Goal: Information Seeking & Learning: Learn about a topic

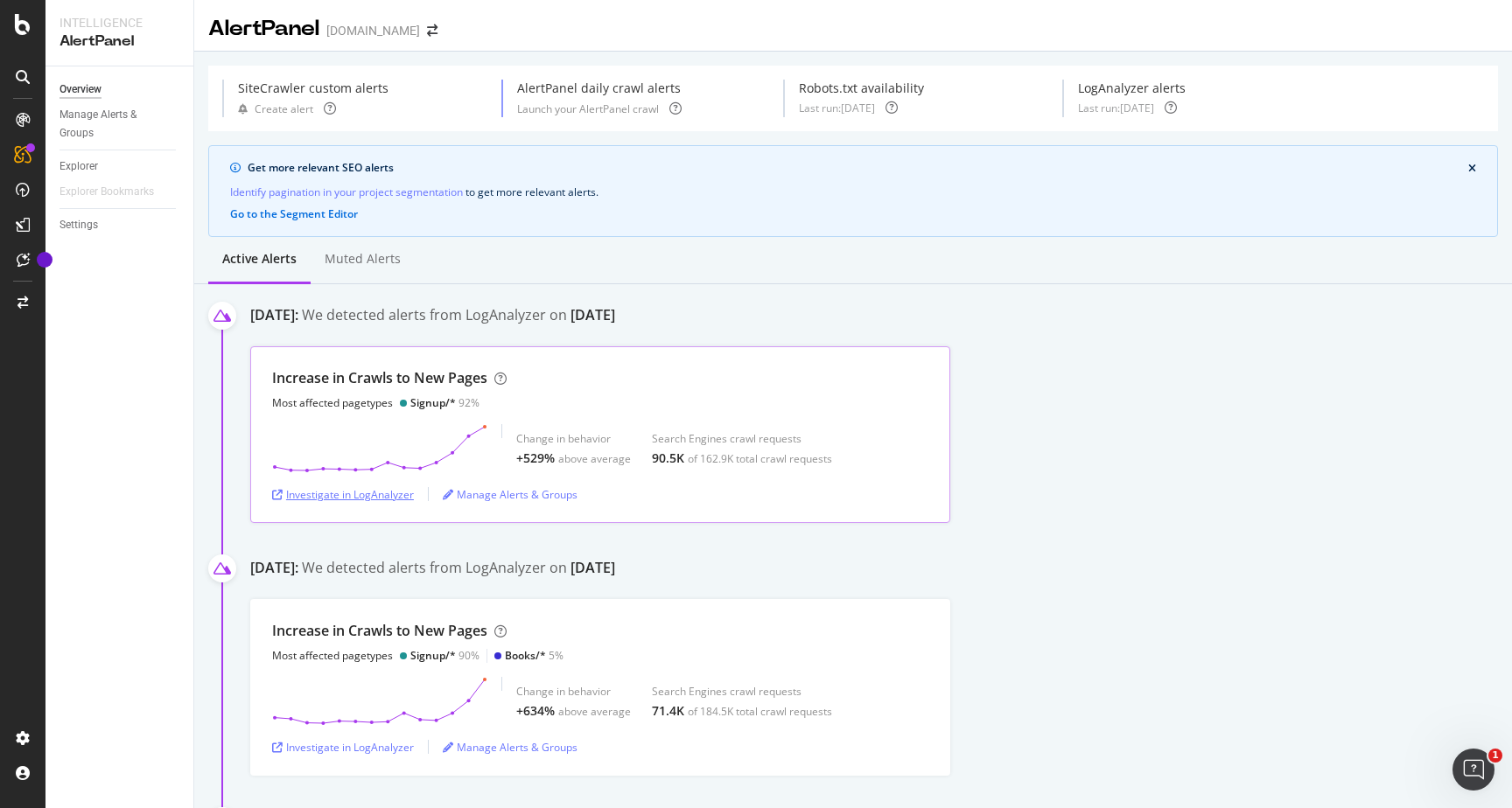
click at [385, 494] on div "Investigate in LogAnalyzer" at bounding box center [343, 494] width 142 height 15
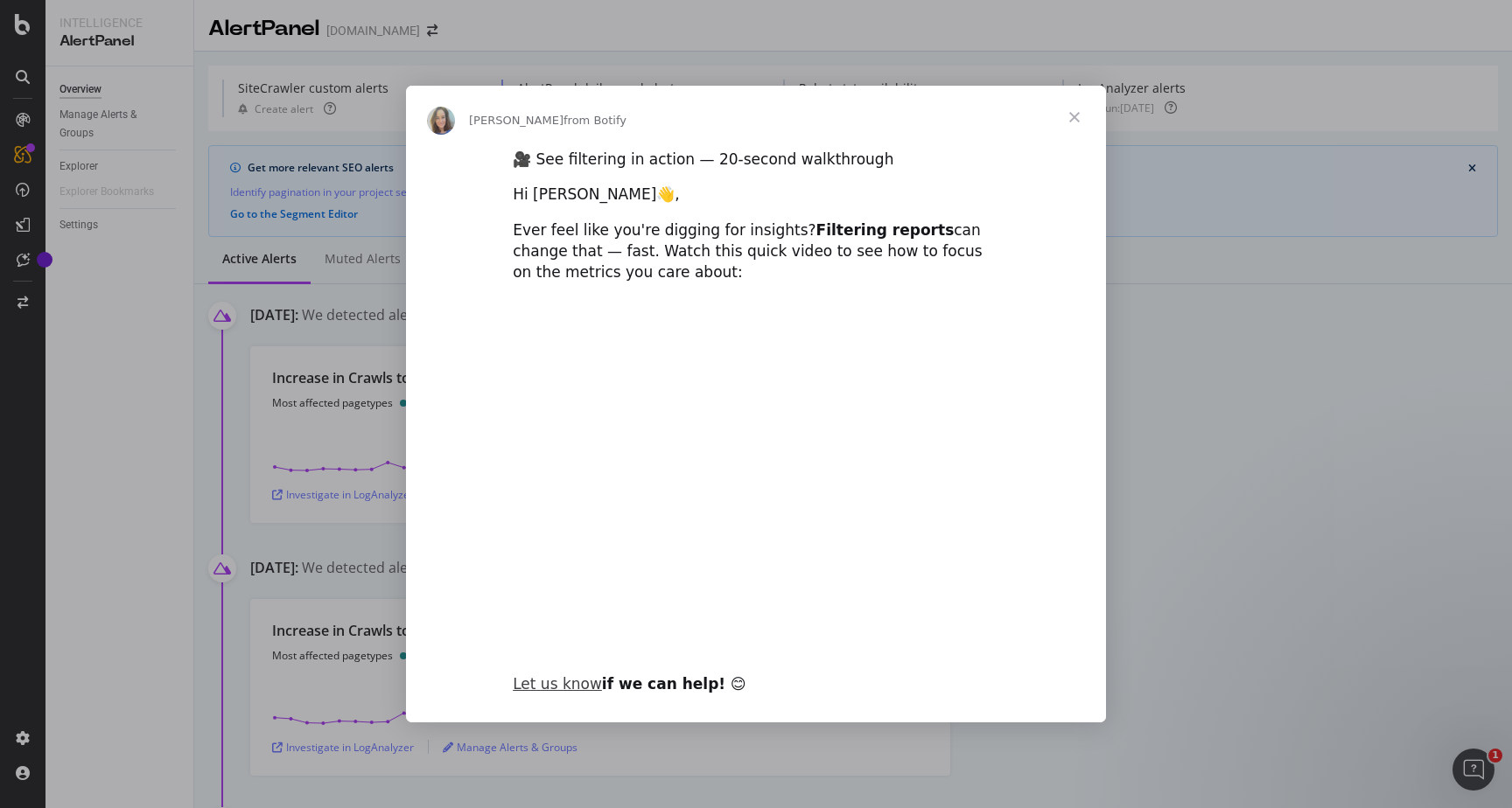
type input "130315"
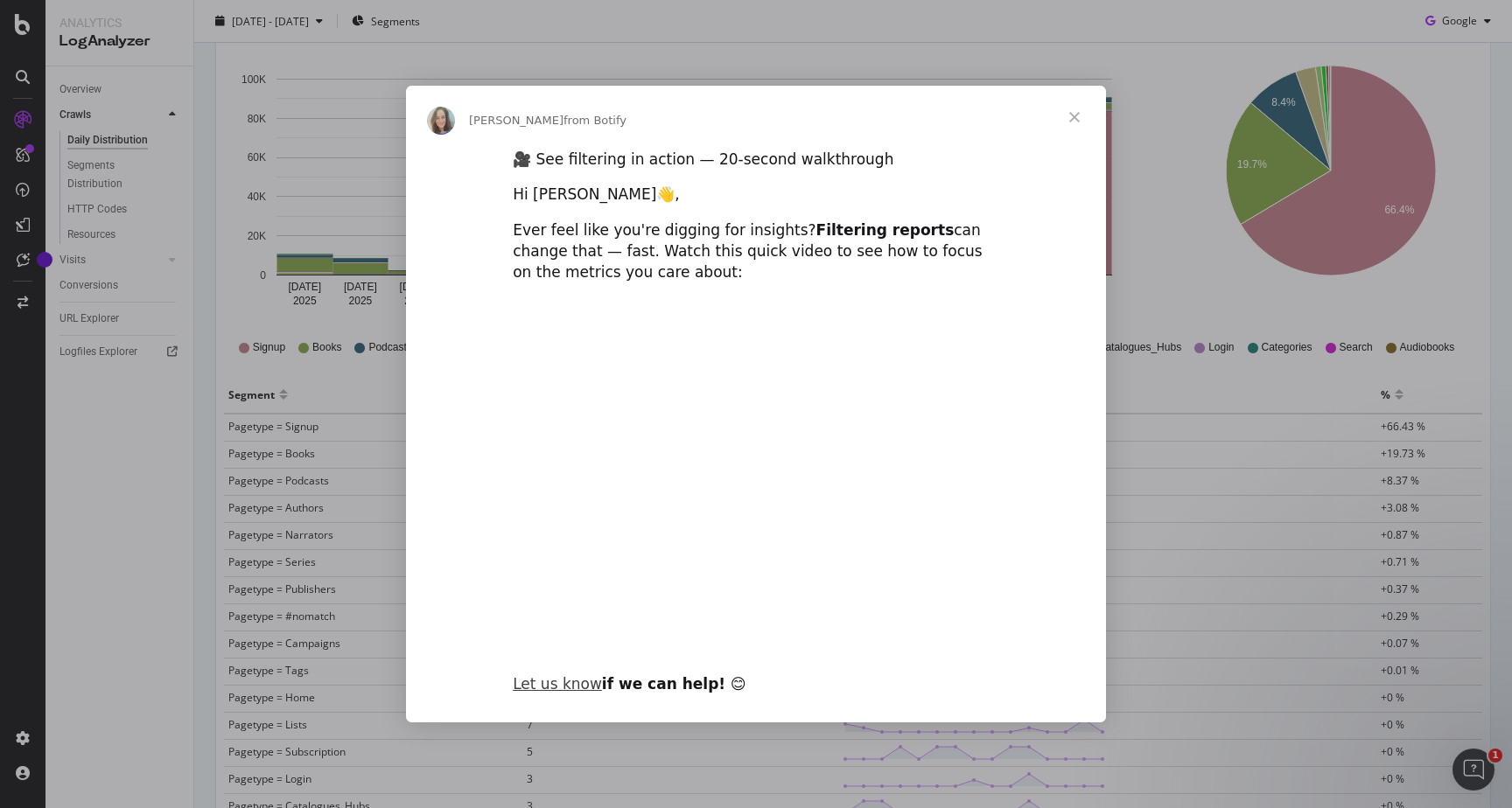
click at [304, 397] on div "Intercom messenger" at bounding box center [756, 404] width 1512 height 808
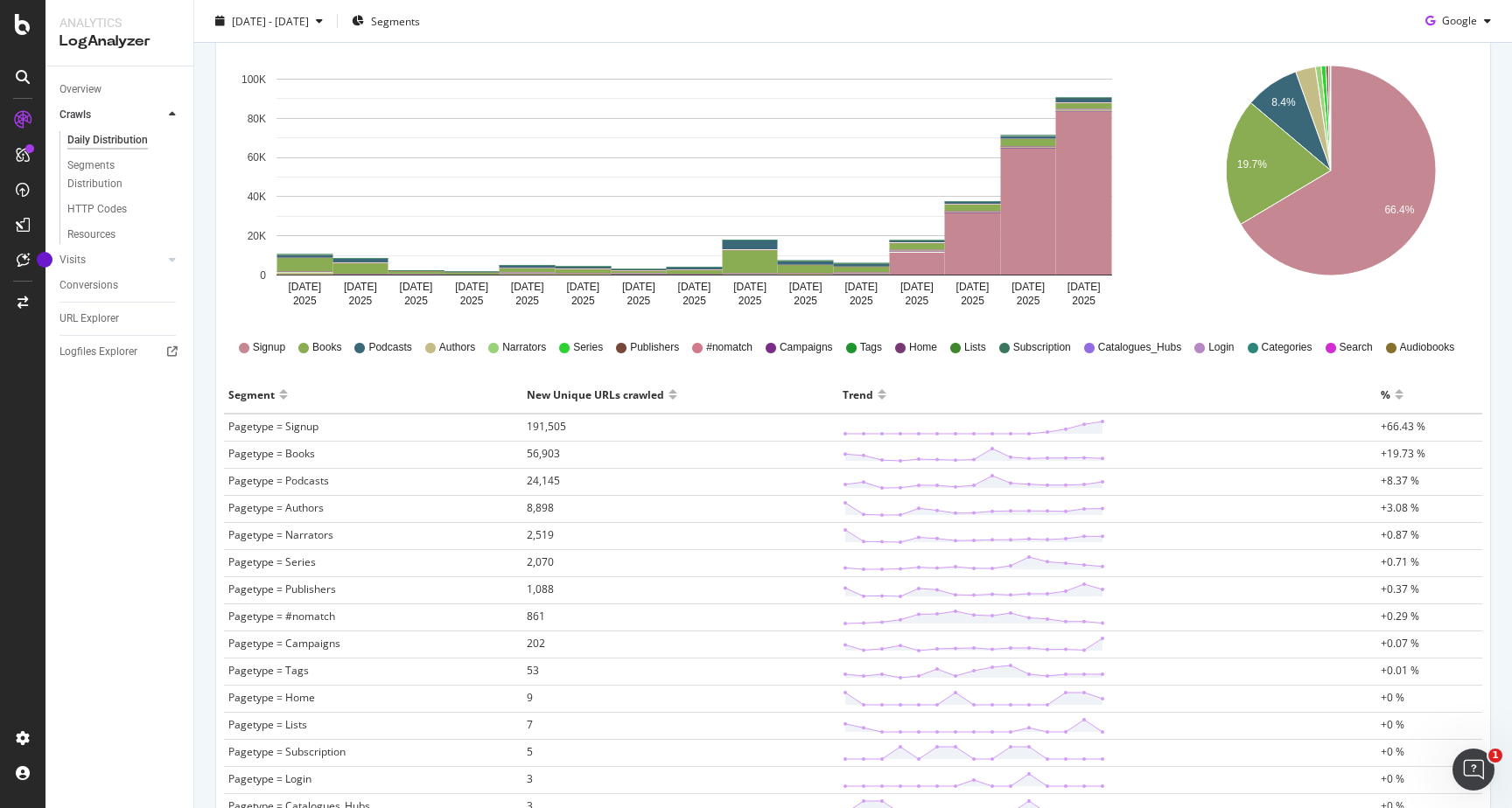
click at [283, 430] on span "Pagetype = Signup" at bounding box center [273, 426] width 90 height 15
click at [542, 429] on span "191,505" at bounding box center [547, 426] width 39 height 15
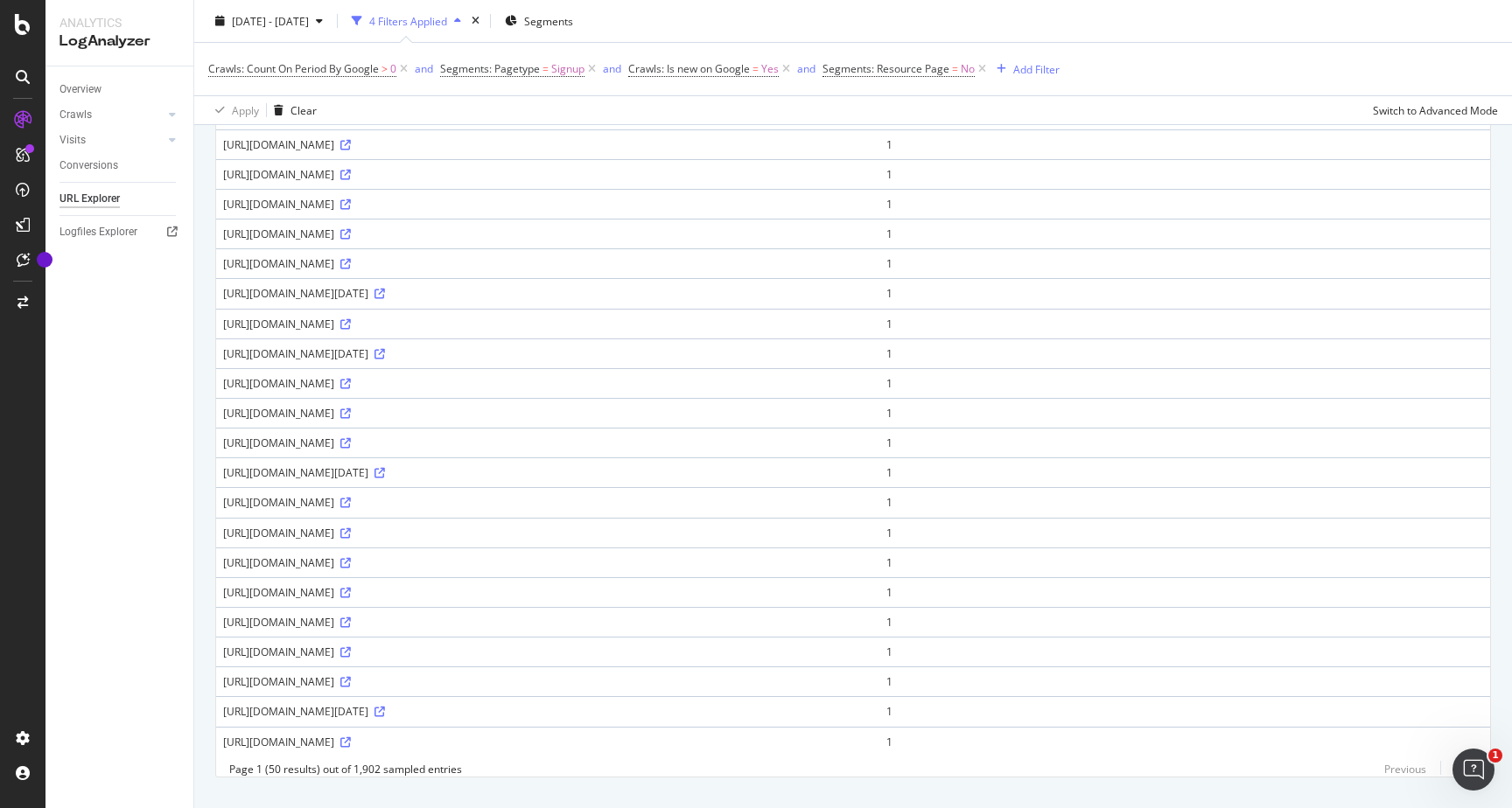
scroll to position [1077, 0]
